Goal: Task Accomplishment & Management: Manage account settings

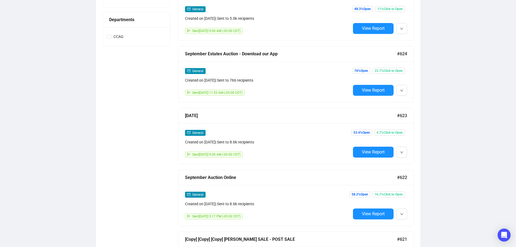
scroll to position [217, 0]
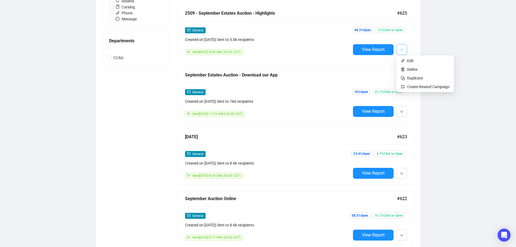
click at [404, 51] on button "button" at bounding box center [401, 49] width 11 height 11
click at [407, 60] on li "Edit" at bounding box center [425, 60] width 56 height 9
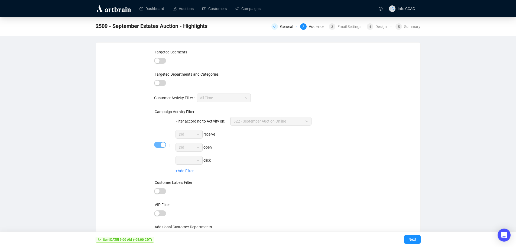
scroll to position [7, 0]
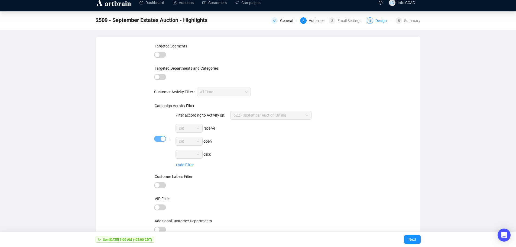
click at [376, 22] on div "Design" at bounding box center [382, 20] width 15 height 7
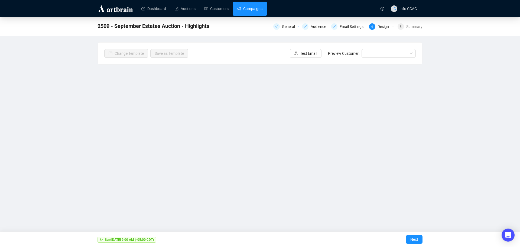
click at [255, 7] on link "Campaigns" at bounding box center [249, 9] width 25 height 14
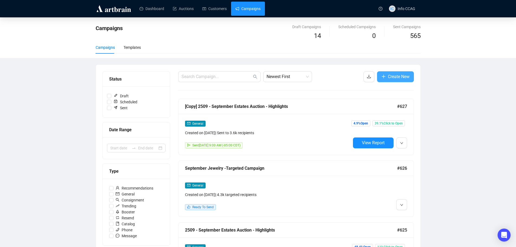
click at [395, 74] on span "Create New" at bounding box center [399, 76] width 22 height 7
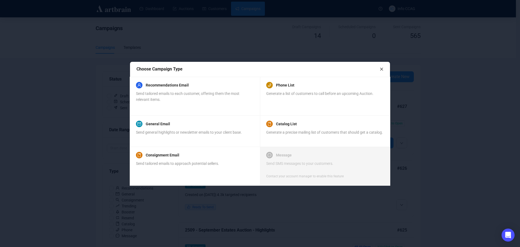
click at [383, 68] on icon "close" at bounding box center [382, 69] width 4 height 4
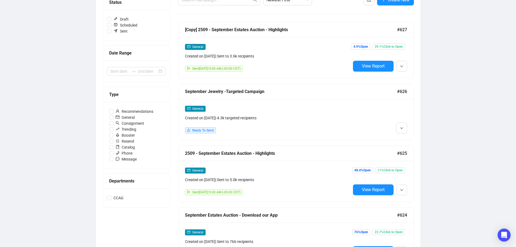
scroll to position [81, 0]
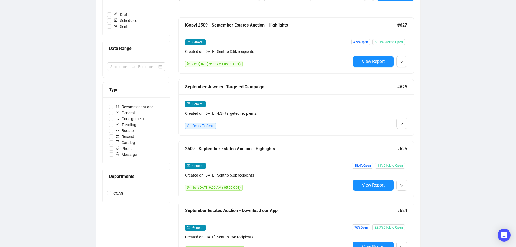
click at [228, 111] on div "Created on [DATE] | 4.3k targeted recipients" at bounding box center [268, 113] width 166 height 6
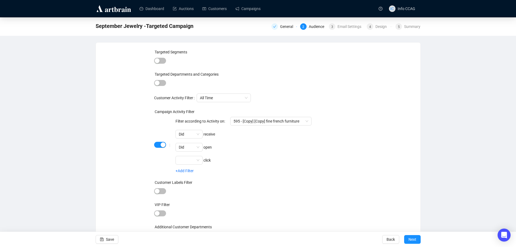
scroll to position [7, 0]
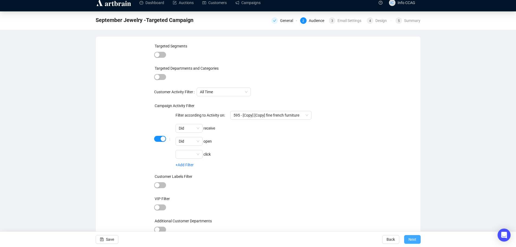
click at [416, 239] on span "Next" at bounding box center [413, 239] width 8 height 15
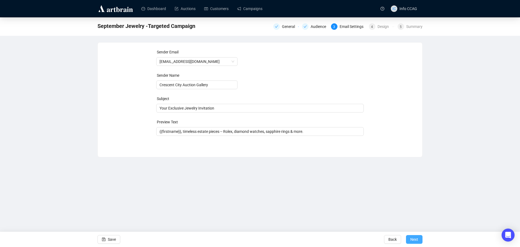
click at [416, 239] on span "Next" at bounding box center [414, 239] width 8 height 15
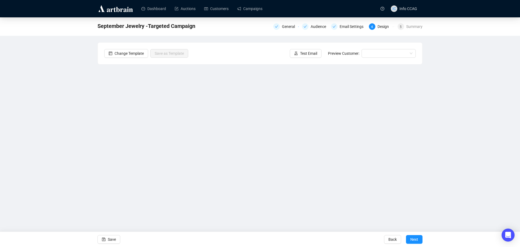
click at [386, 26] on div "Design" at bounding box center [385, 26] width 15 height 7
click at [372, 27] on span "4" at bounding box center [372, 27] width 2 height 4
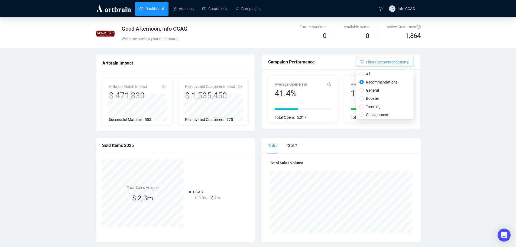
click at [398, 62] on span "Filter (Recommendations)" at bounding box center [388, 62] width 44 height 6
click at [373, 89] on span "General" at bounding box center [372, 90] width 17 height 6
click at [364, 89] on input "General" at bounding box center [361, 90] width 4 height 4
radio input "true"
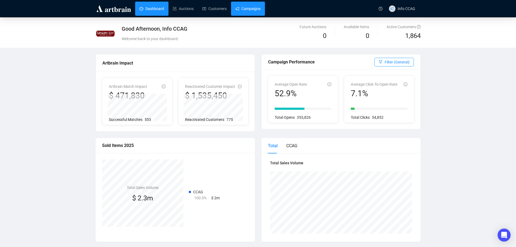
click at [249, 8] on link "Campaigns" at bounding box center [247, 9] width 25 height 14
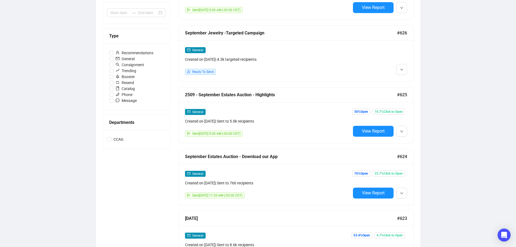
scroll to position [135, 0]
click at [362, 130] on span "View Report" at bounding box center [373, 130] width 23 height 5
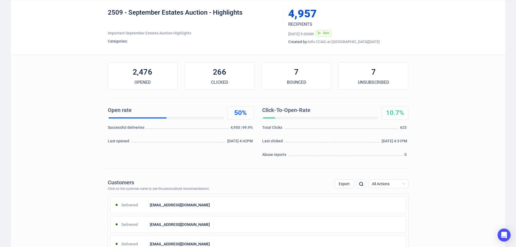
scroll to position [54, 0]
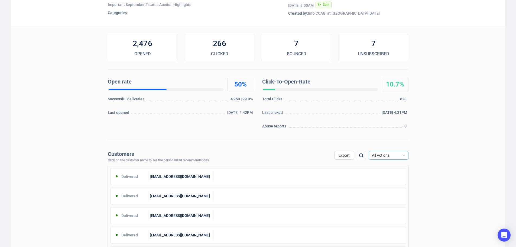
click at [402, 153] on span "All Actions" at bounding box center [388, 155] width 33 height 8
click at [388, 200] on div "Unsubscribe" at bounding box center [388, 201] width 31 height 6
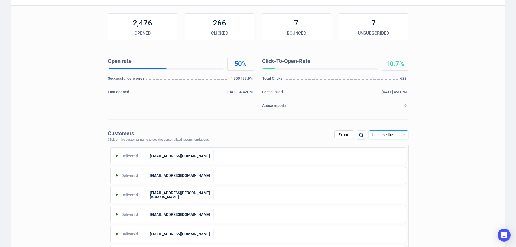
scroll to position [108, 0]
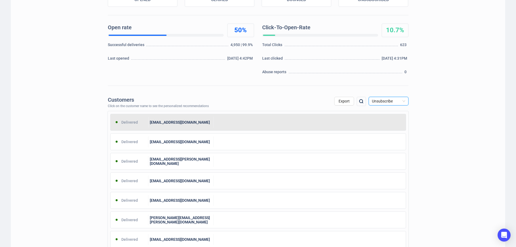
click at [182, 125] on div "davidoq820@gmail.com" at bounding box center [180, 122] width 65 height 11
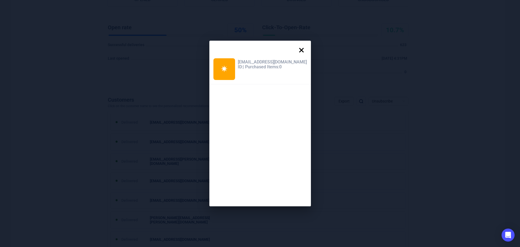
click at [296, 48] on icon at bounding box center [301, 50] width 11 height 11
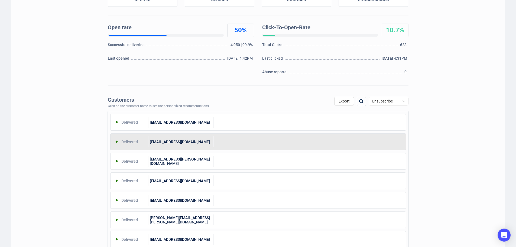
click at [197, 141] on div "deltabelle@bellsouth.net" at bounding box center [180, 141] width 65 height 11
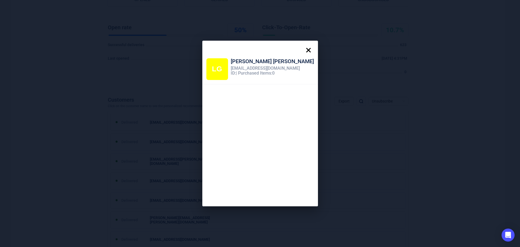
click at [303, 48] on icon at bounding box center [308, 50] width 11 height 11
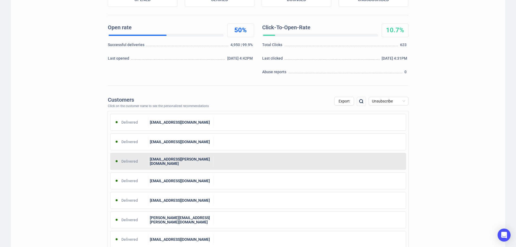
click at [211, 164] on div "dlowenthal@cox.net" at bounding box center [180, 161] width 65 height 11
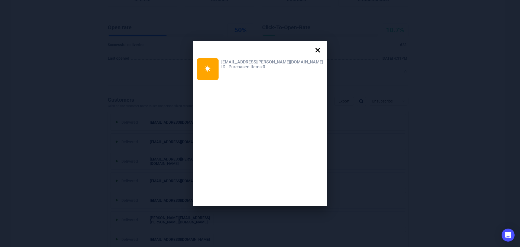
click at [316, 50] on icon at bounding box center [318, 50] width 5 height 5
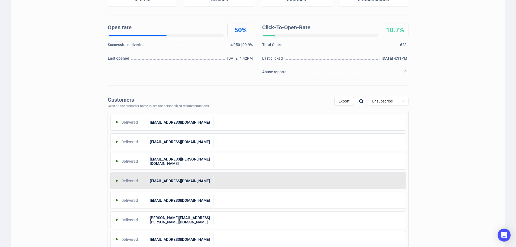
click at [196, 185] on div "jennrosenbach@gmail.com" at bounding box center [180, 180] width 65 height 11
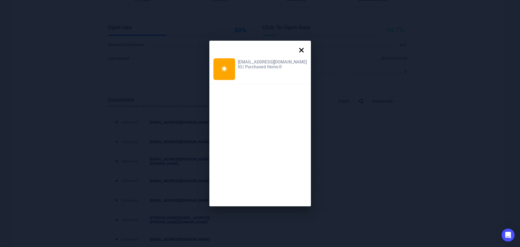
click at [296, 50] on icon at bounding box center [301, 50] width 11 height 11
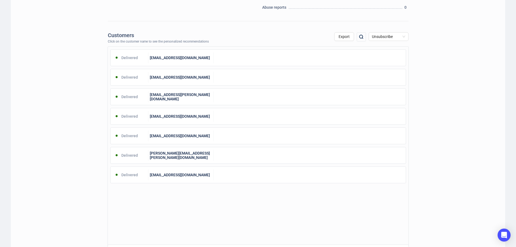
scroll to position [217, 0]
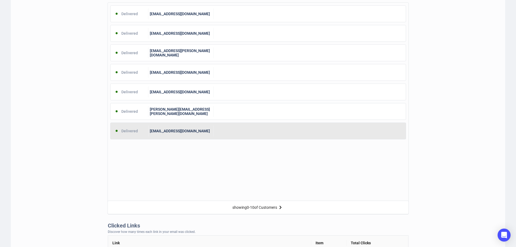
click at [161, 135] on div "artscraftsman@gmail.com" at bounding box center [180, 130] width 65 height 11
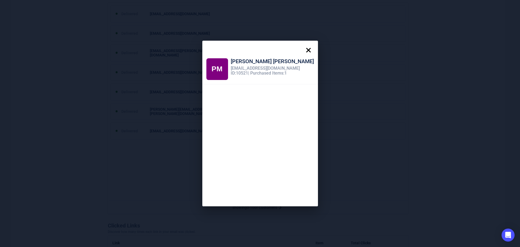
click at [306, 50] on icon at bounding box center [308, 50] width 5 height 5
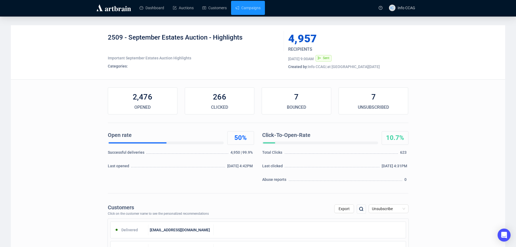
scroll to position [0, 0]
